Goal: Transaction & Acquisition: Obtain resource

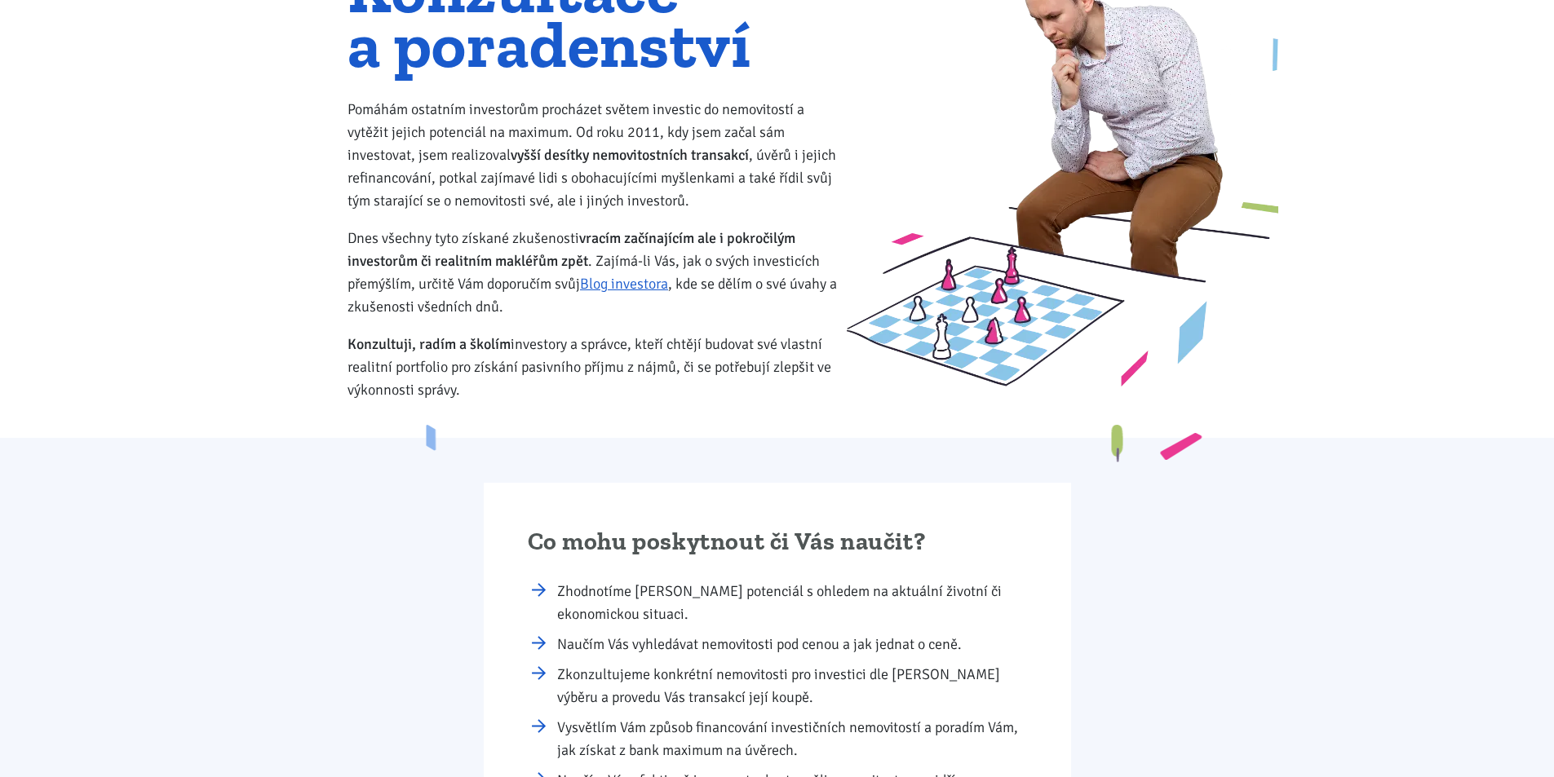
scroll to position [163, 0]
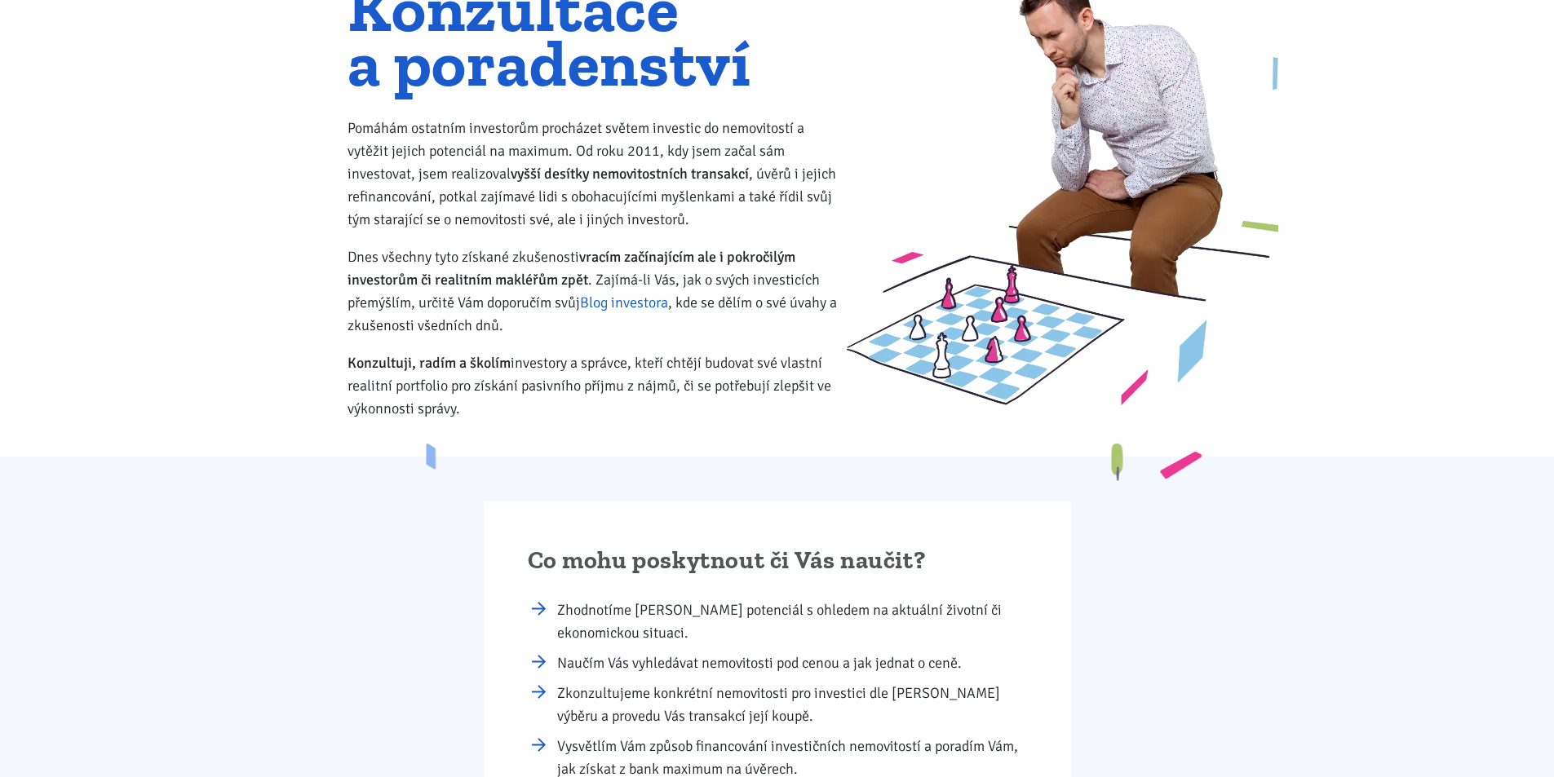
click at [615, 308] on link "Blog investora" at bounding box center [624, 303] width 88 height 18
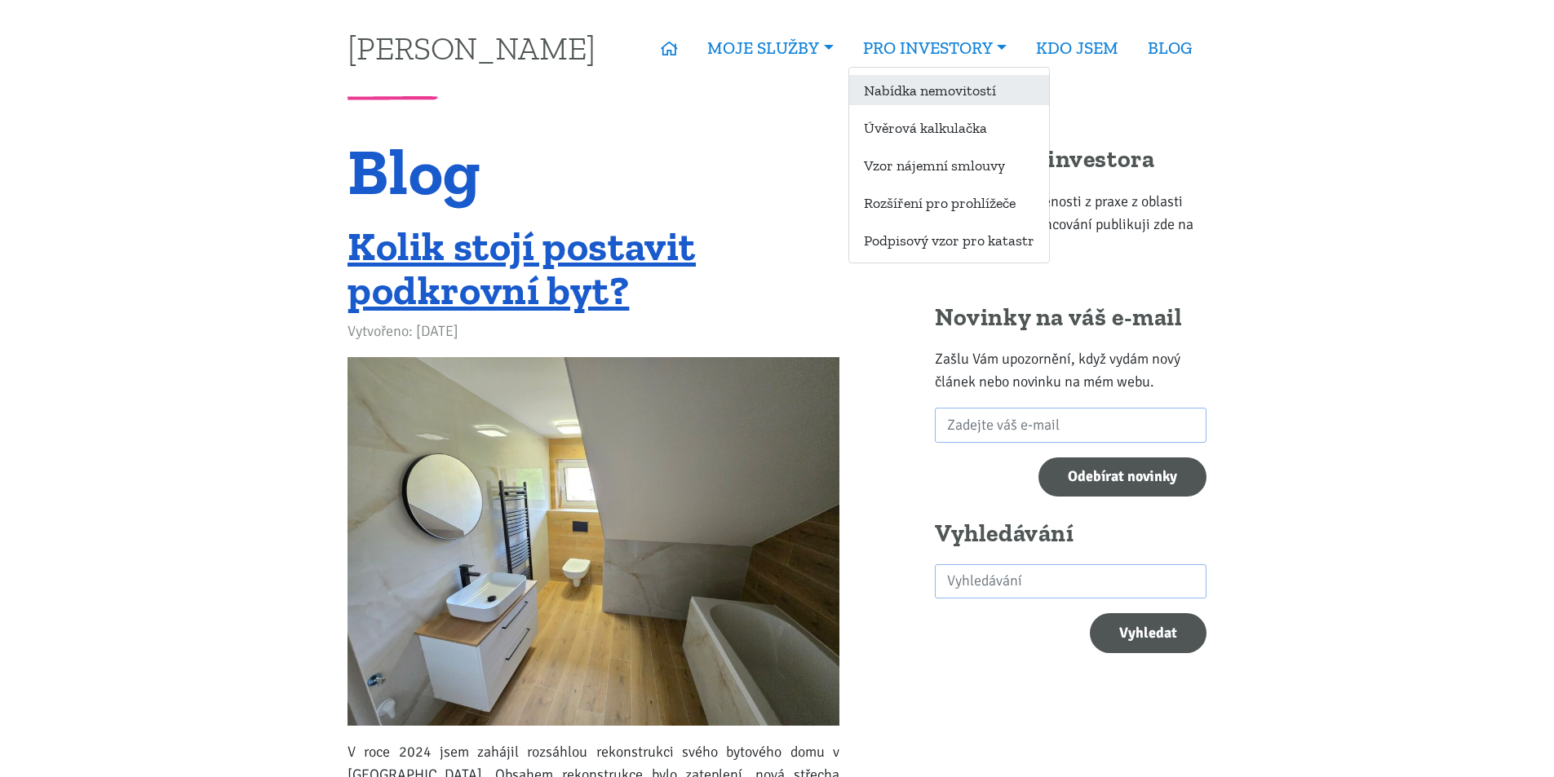
click at [944, 98] on link "Nabídka nemovitostí" at bounding box center [949, 90] width 200 height 30
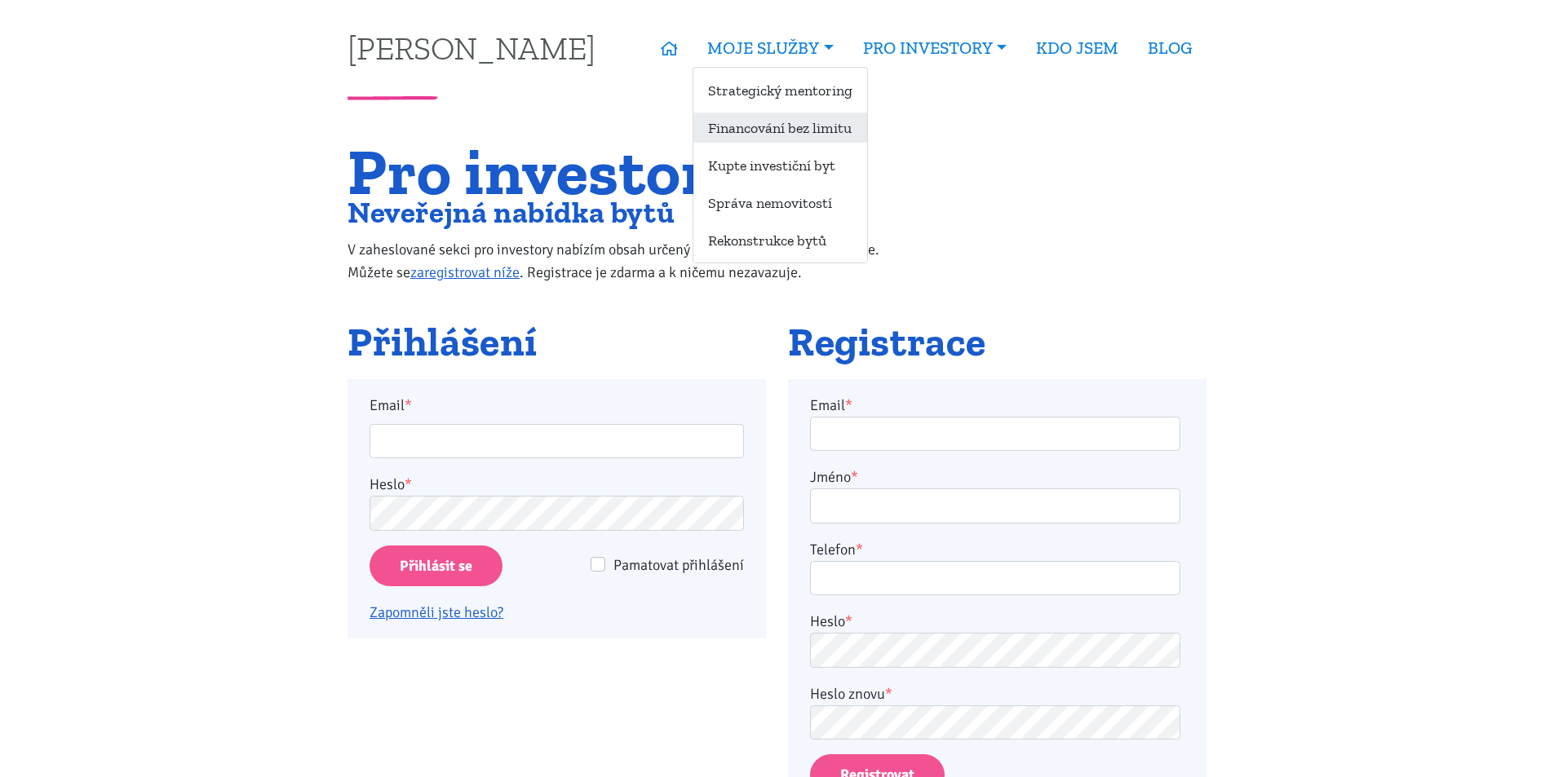
click at [760, 130] on link "Financování bez limitu" at bounding box center [780, 128] width 174 height 30
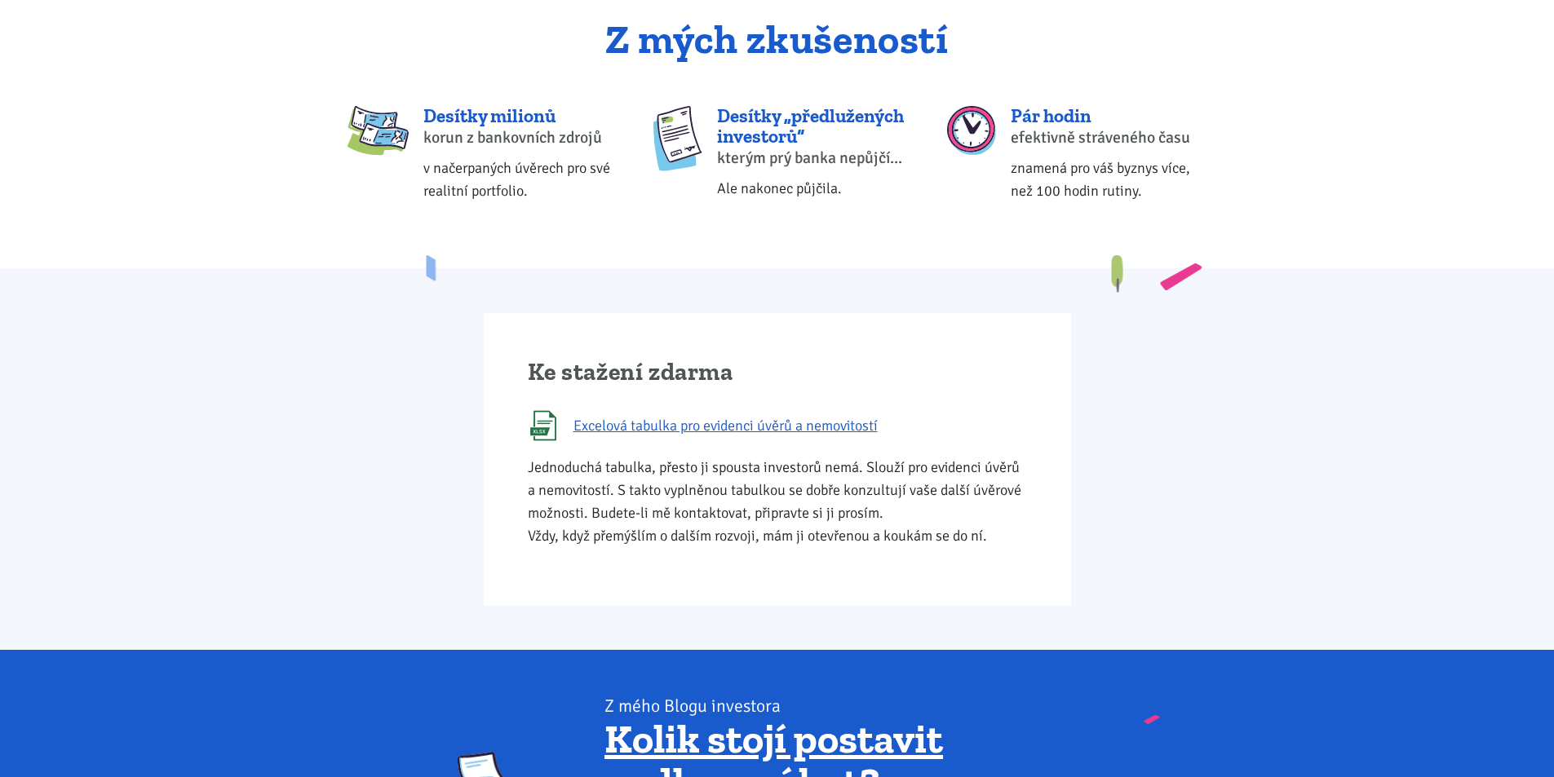
scroll to position [734, 0]
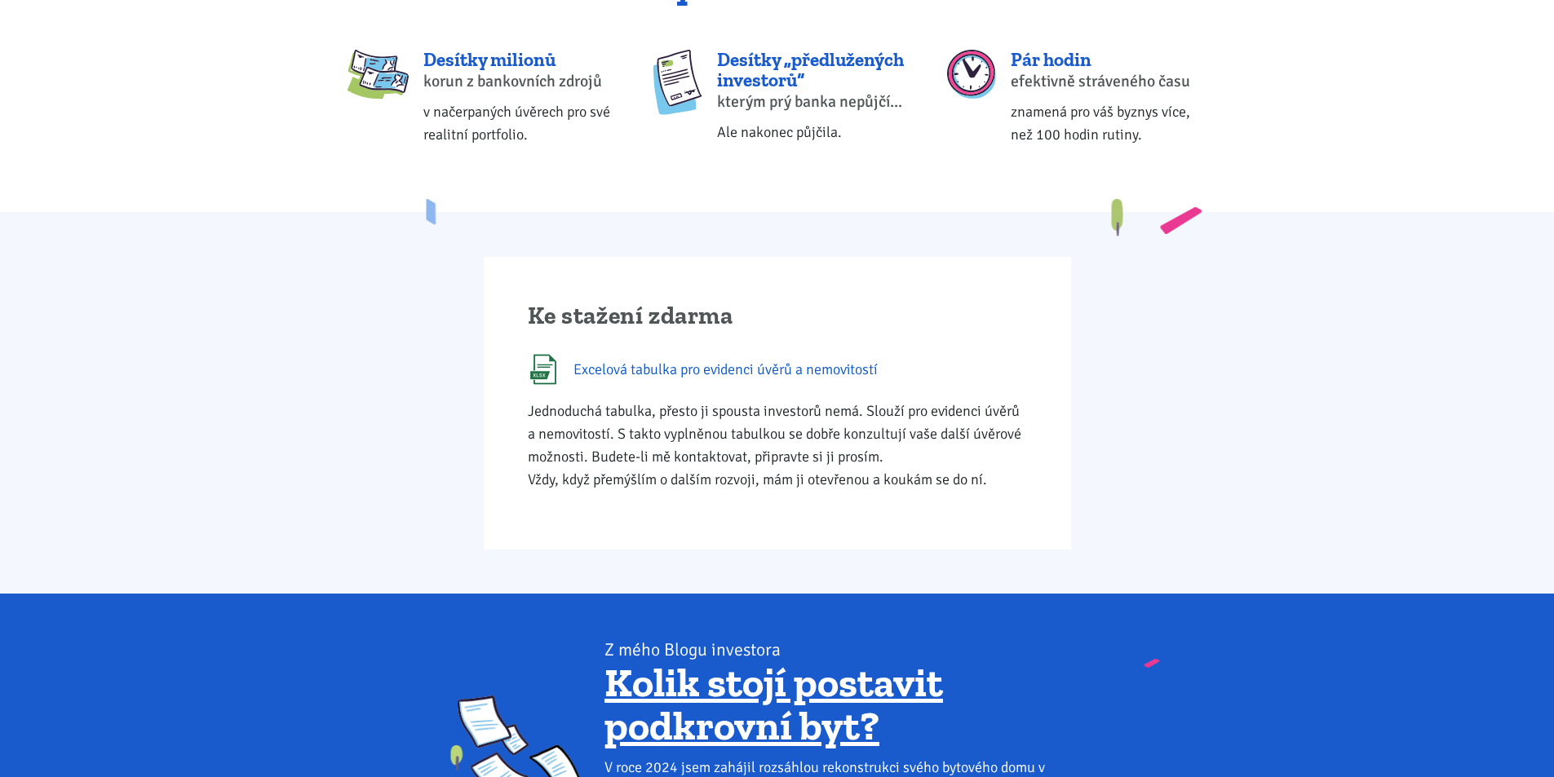
click at [683, 356] on link "Excelová tabulka pro evidenci úvěrů a nemovitostí" at bounding box center [777, 369] width 499 height 31
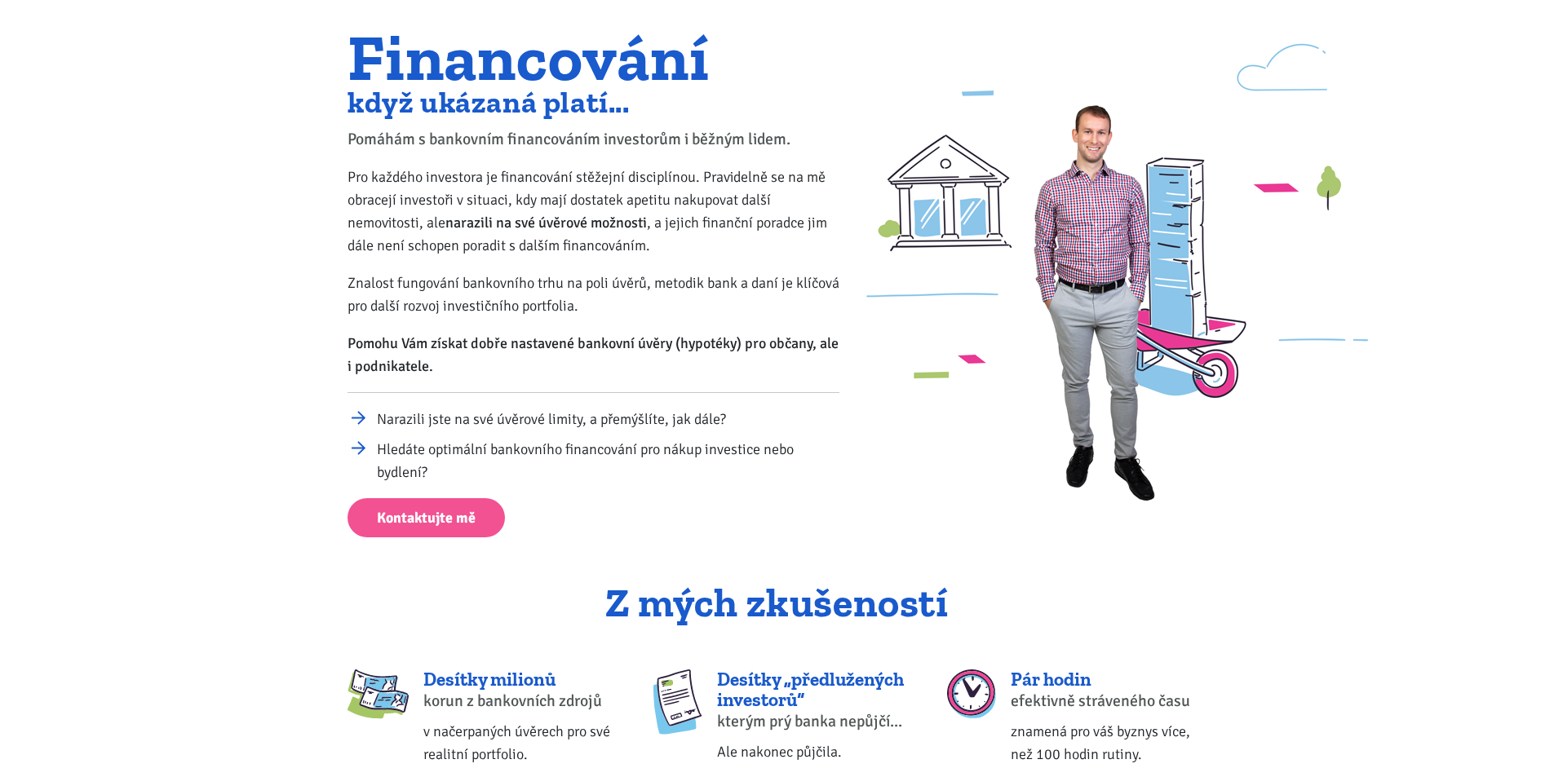
scroll to position [0, 0]
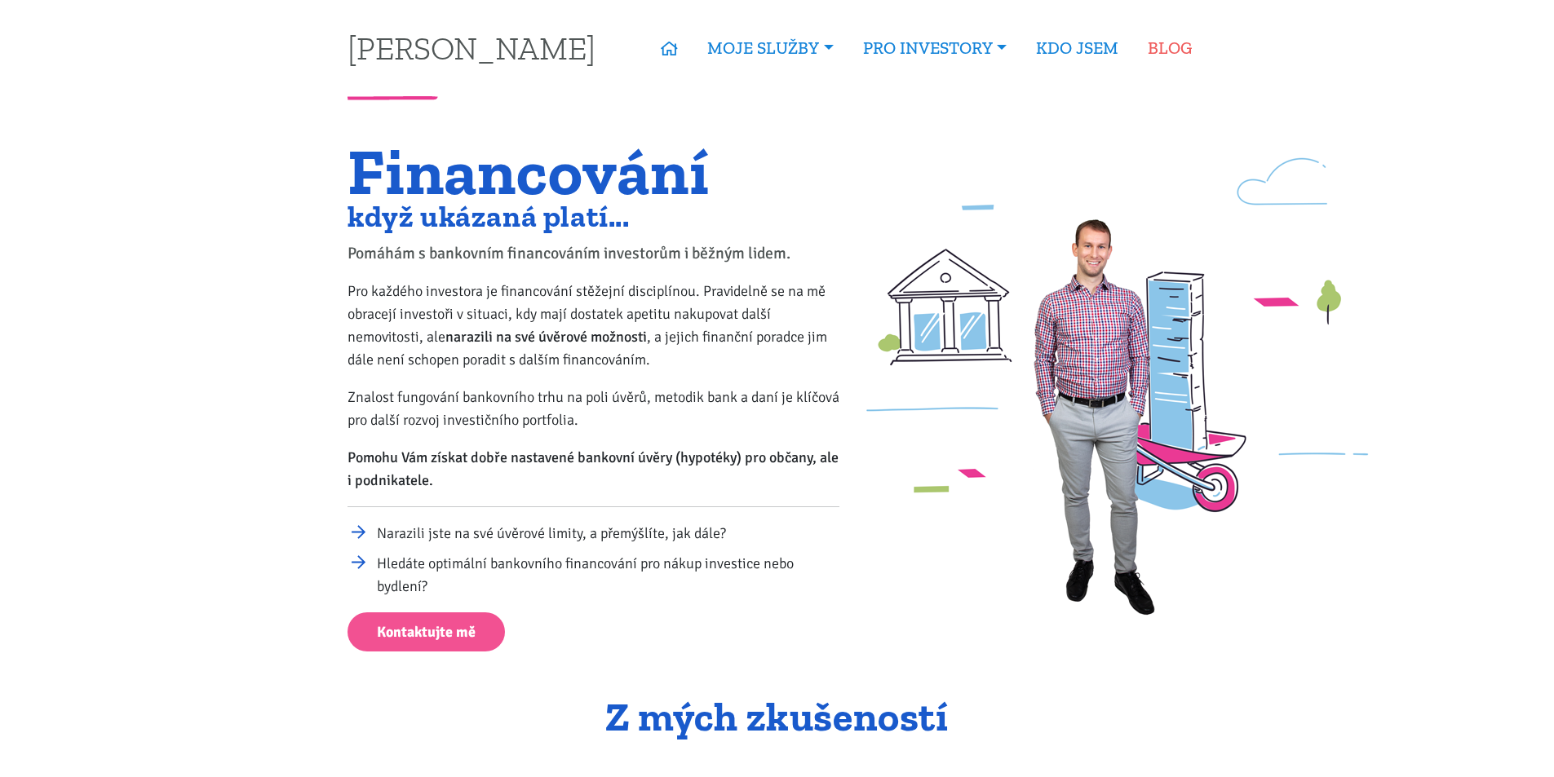
click at [1182, 43] on link "BLOG" at bounding box center [1169, 48] width 73 height 38
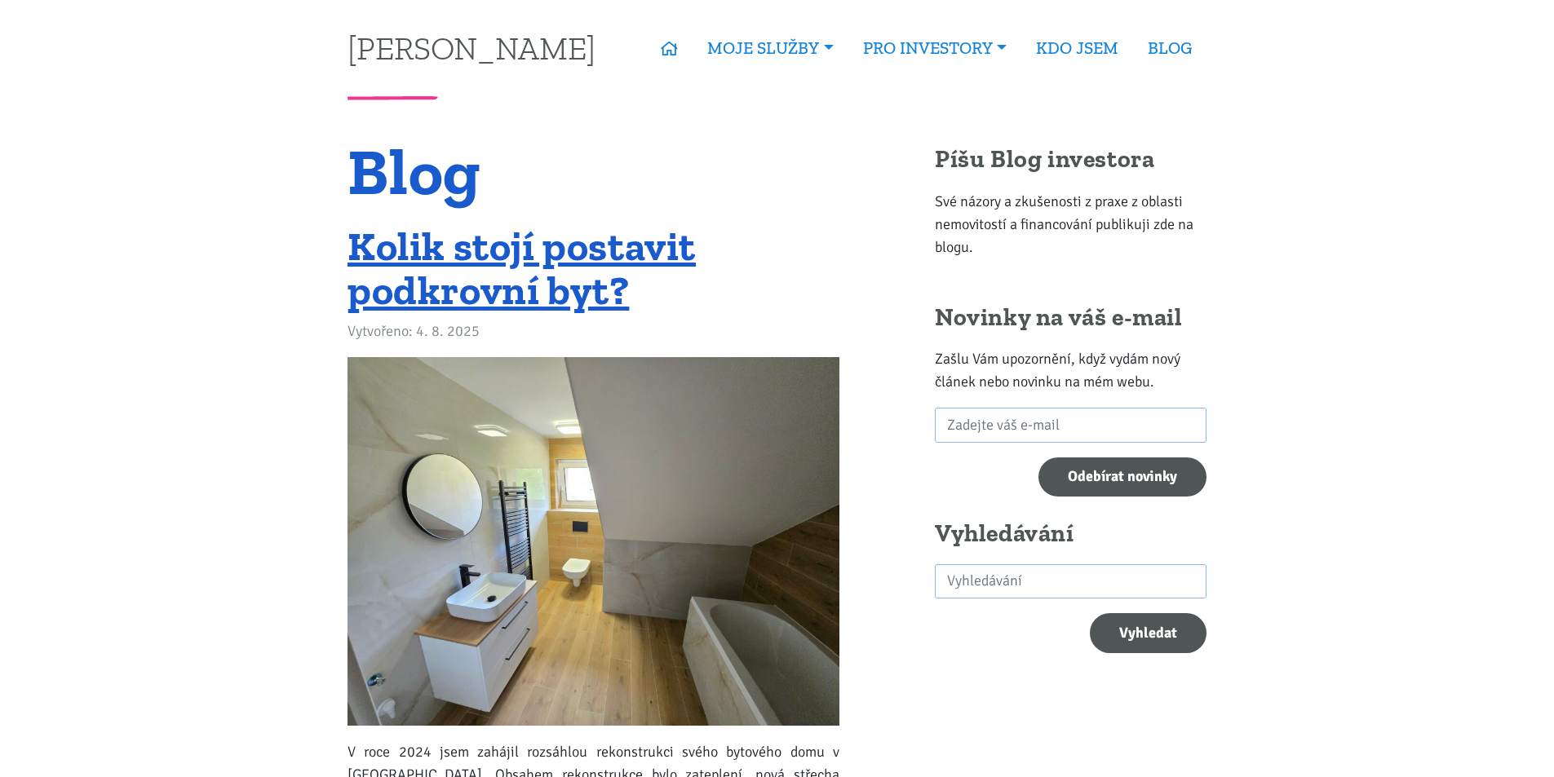
drag, startPoint x: 921, startPoint y: 167, endPoint x: 959, endPoint y: -71, distance: 241.2
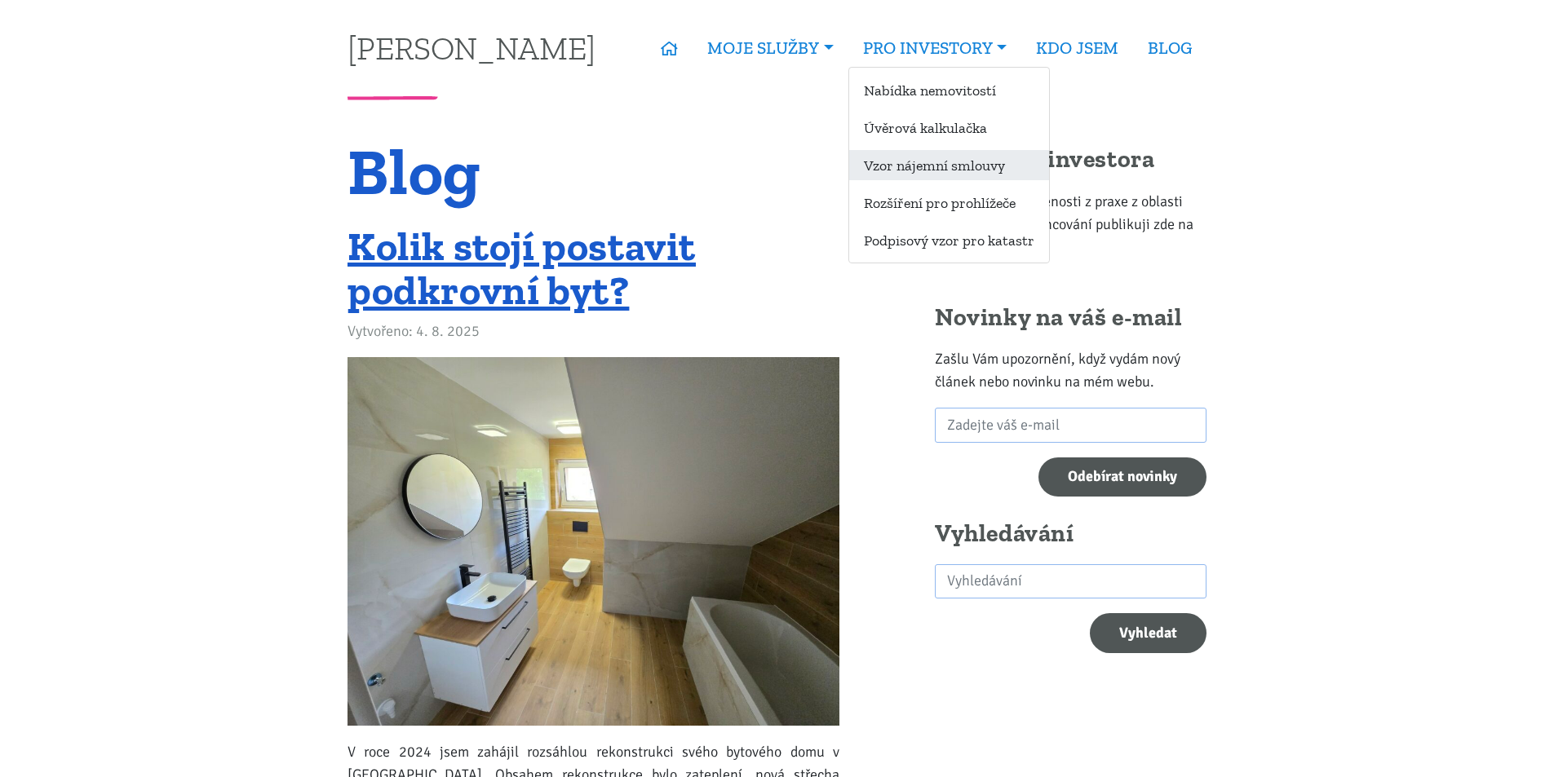
click at [965, 173] on link "Vzor nájemní smlouvy" at bounding box center [949, 165] width 200 height 30
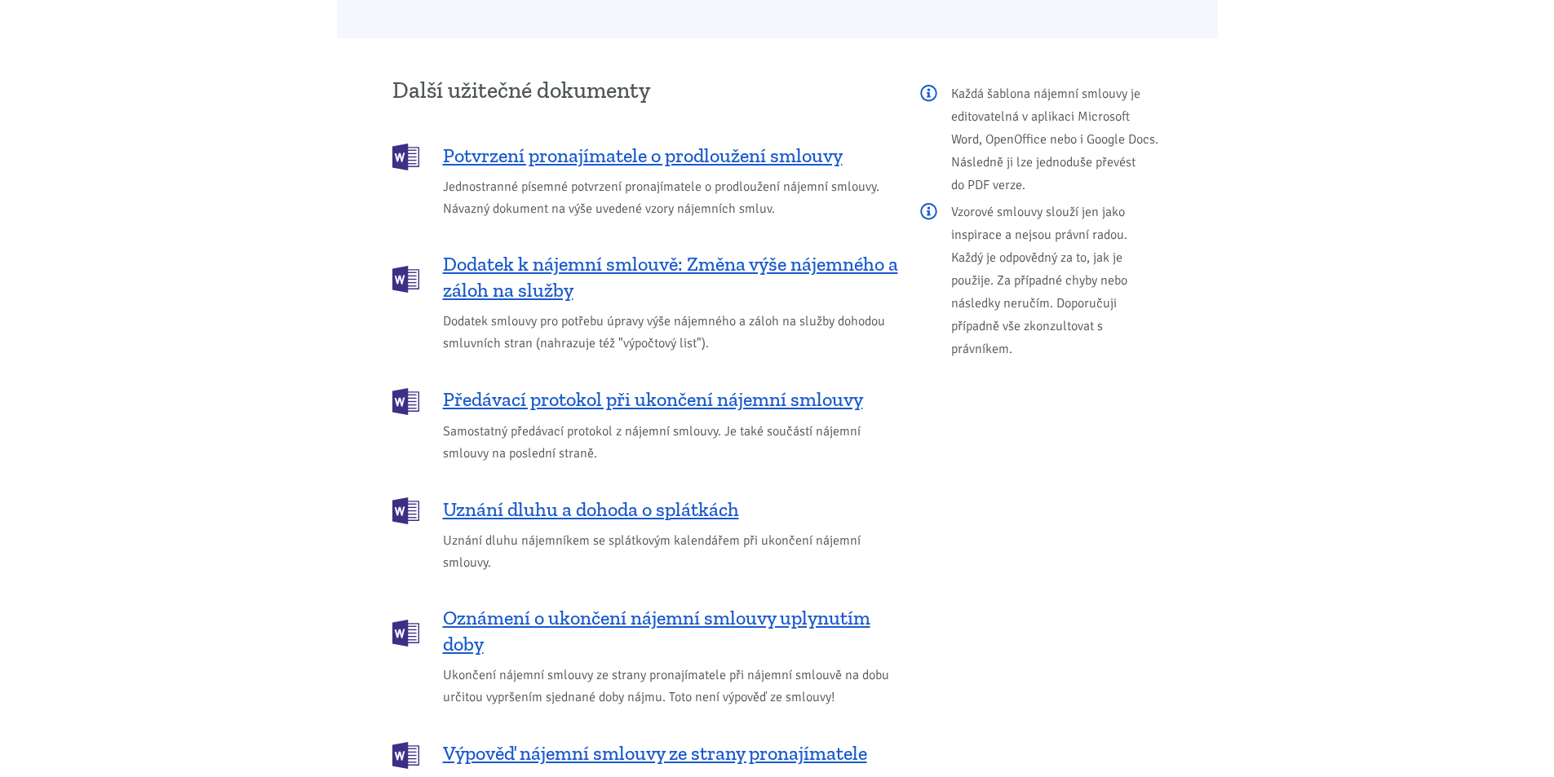
scroll to position [1876, 0]
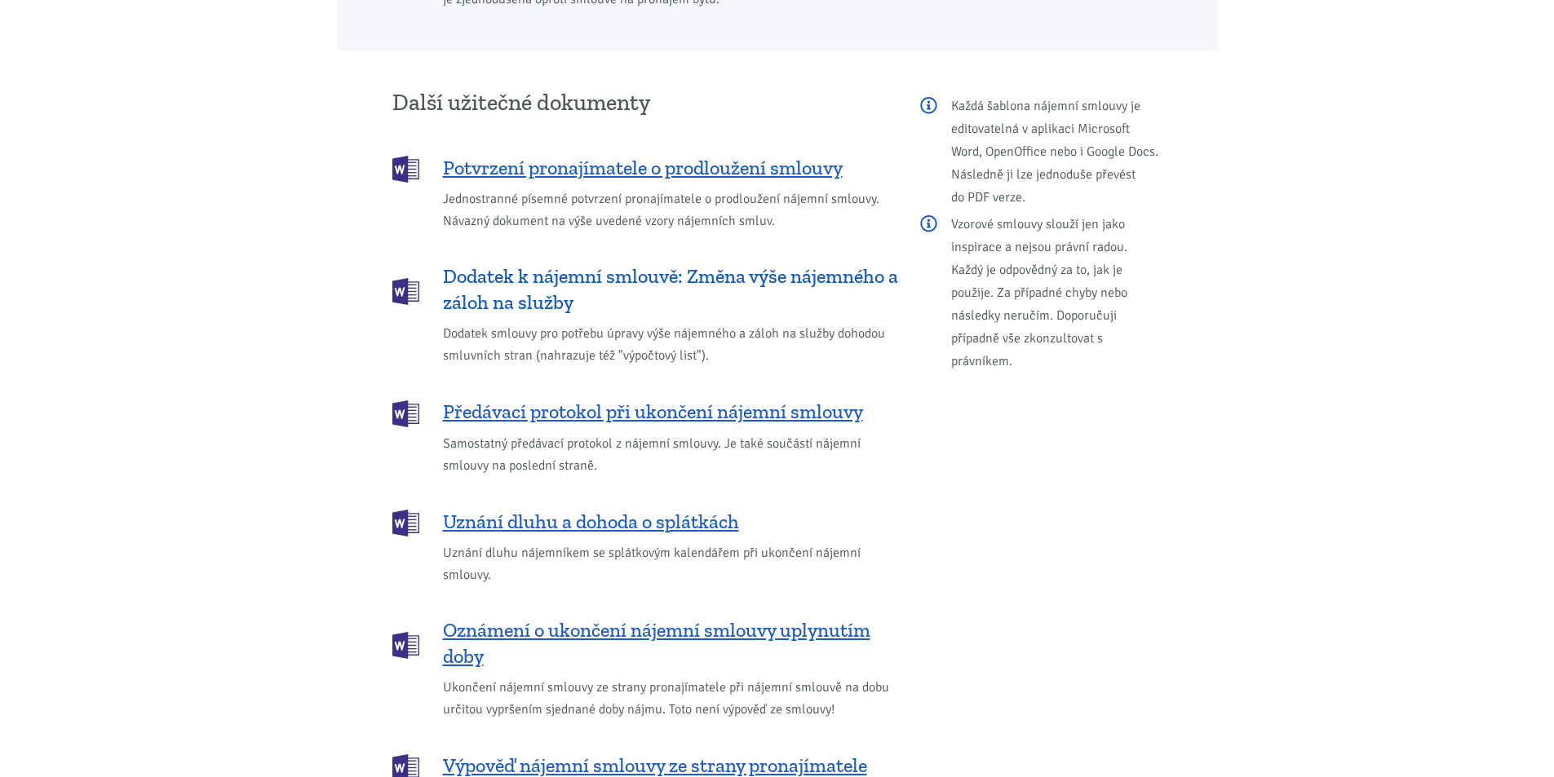
click at [476, 273] on span "Dodatek k nájemní smlouvě: Změna výše nájemného a záloh na služby" at bounding box center [670, 289] width 455 height 52
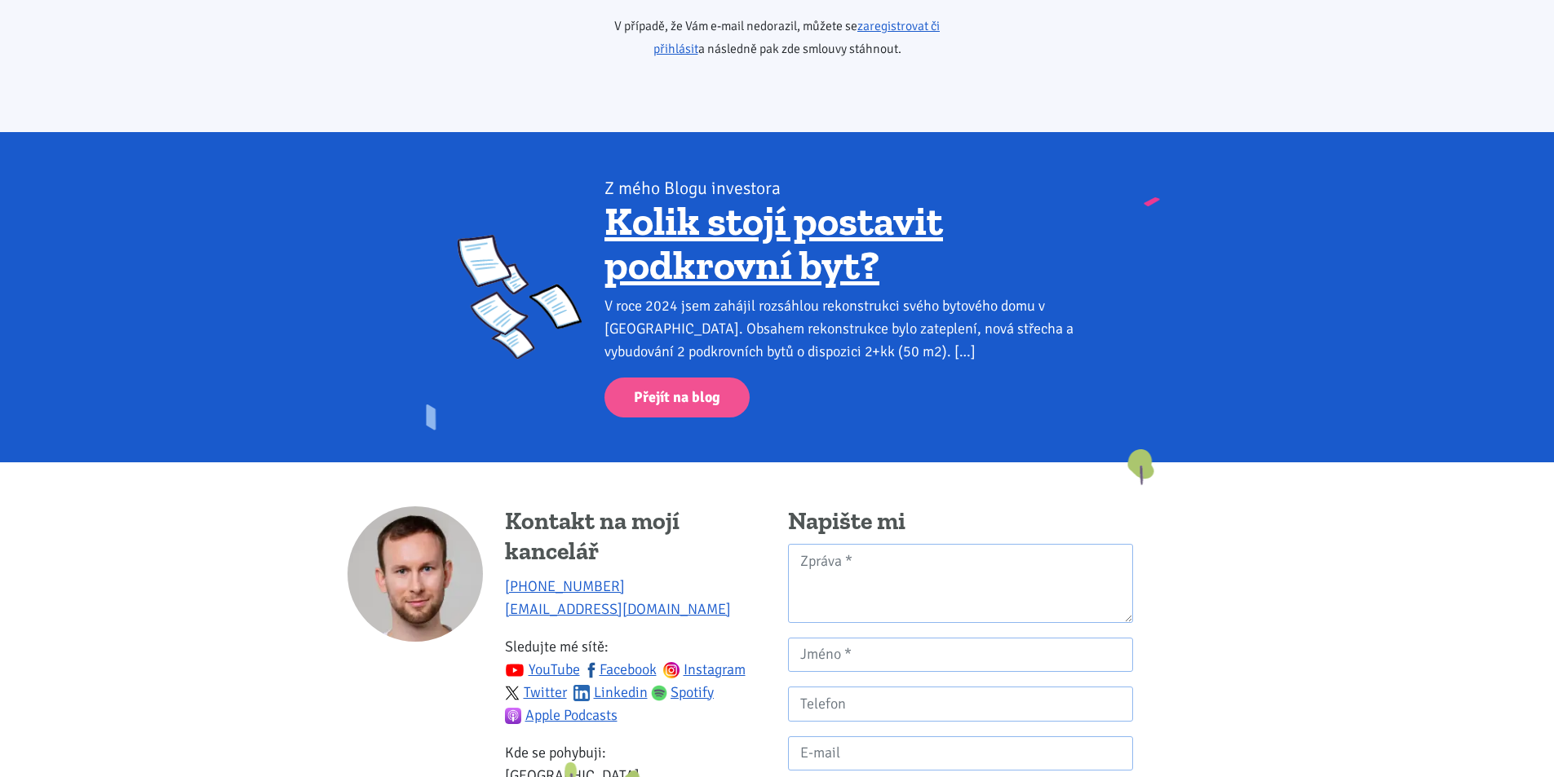
scroll to position [2724, 0]
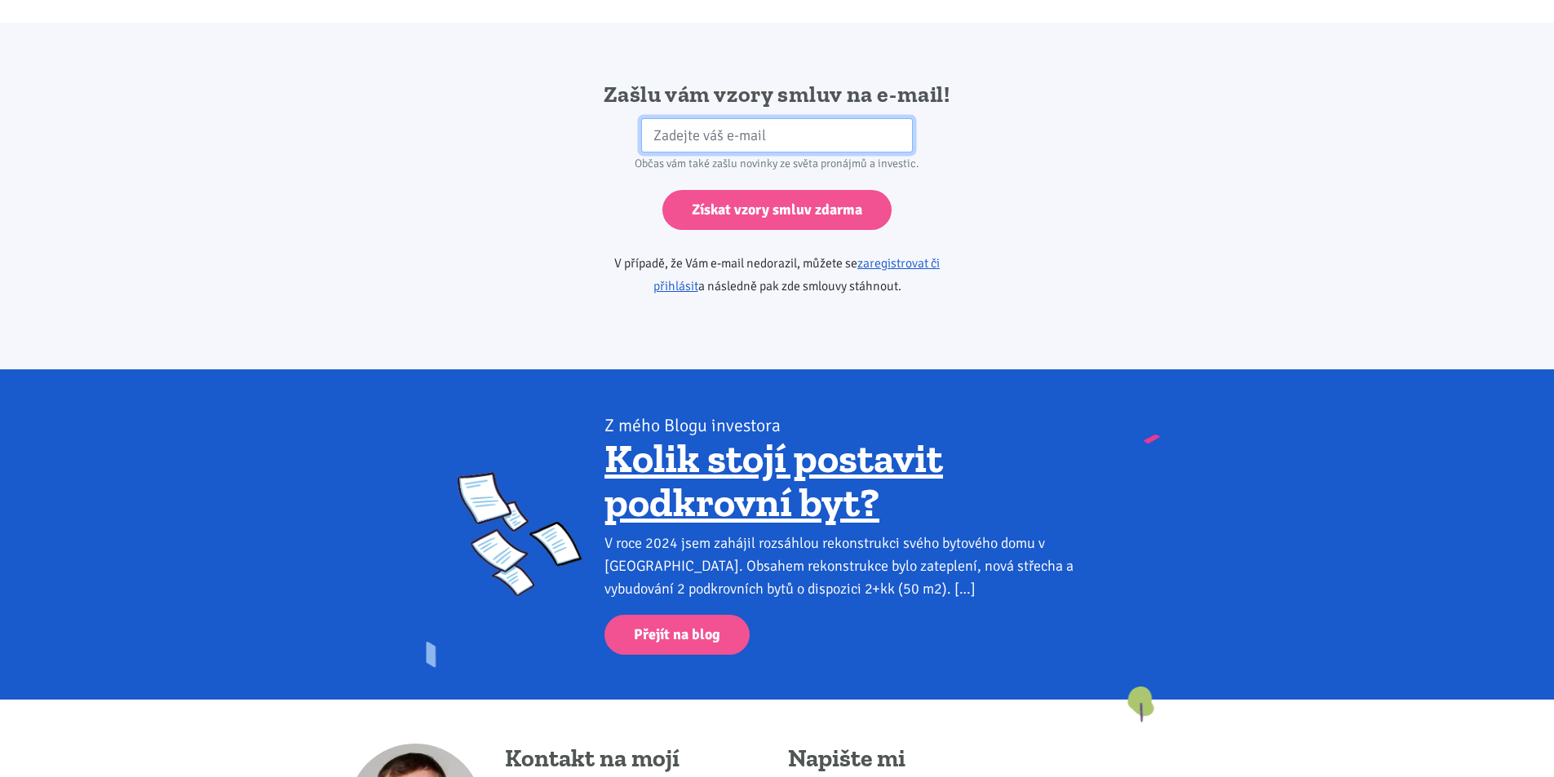
click at [701, 118] on input "email" at bounding box center [777, 135] width 272 height 35
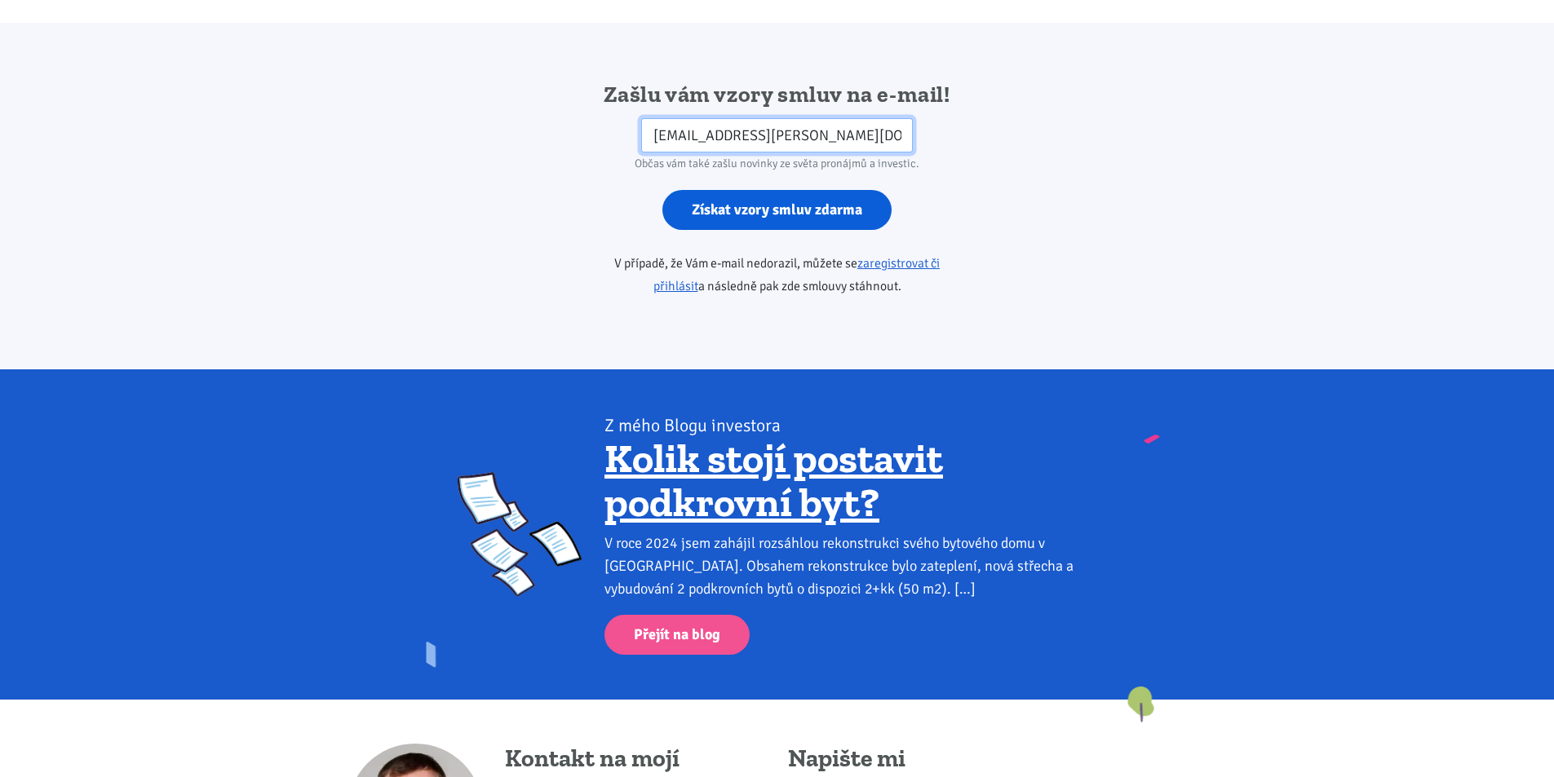
type input "[EMAIL_ADDRESS][PERSON_NAME][DOMAIN_NAME]"
click at [692, 190] on input "Získat vzory smluv zdarma" at bounding box center [776, 210] width 229 height 40
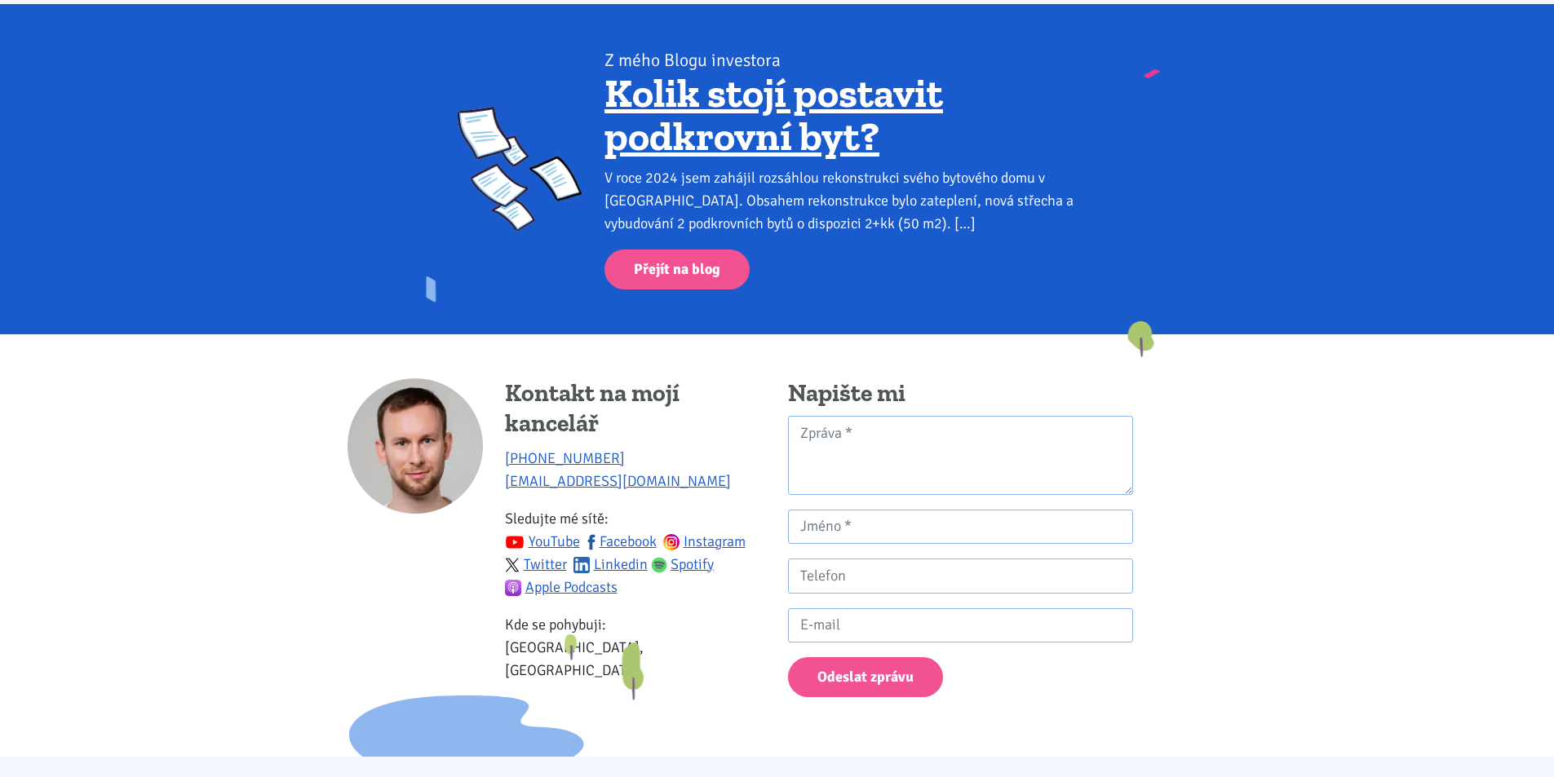
scroll to position [3131, 0]
